Goal: Task Accomplishment & Management: Complete application form

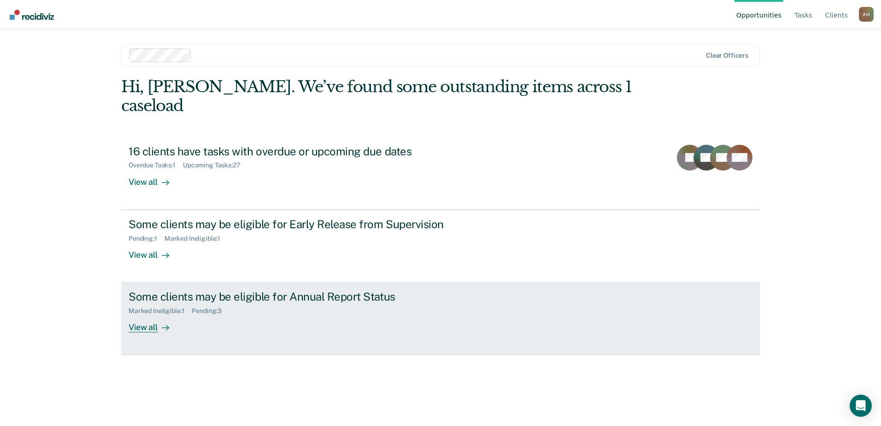
click at [152, 315] on div "View all" at bounding box center [155, 324] width 52 height 18
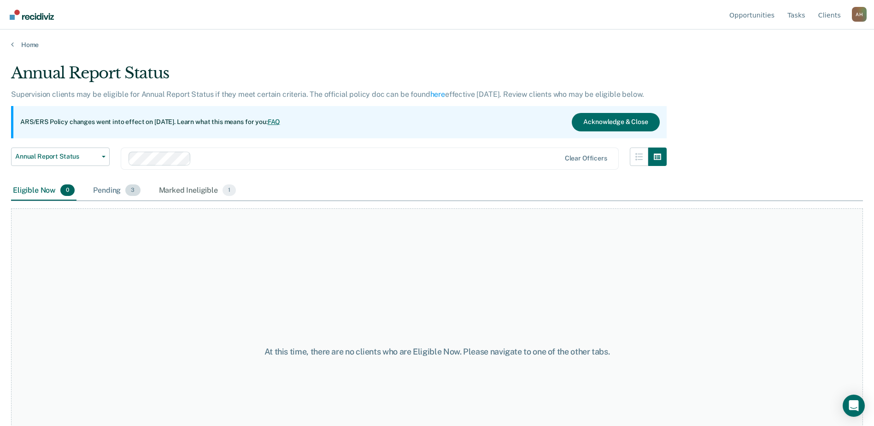
click at [133, 190] on span "3" at bounding box center [132, 190] width 15 height 12
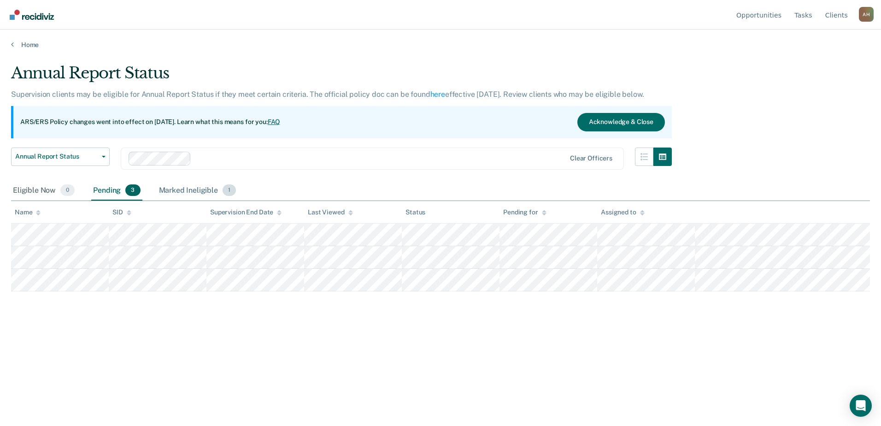
click at [183, 191] on div "Marked Ineligible 1" at bounding box center [197, 191] width 81 height 20
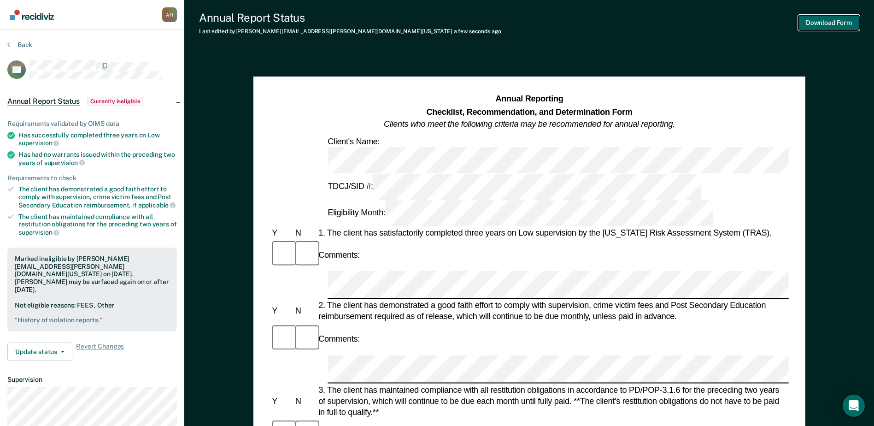
click at [818, 24] on button "Download Form" at bounding box center [828, 22] width 61 height 15
